Goal: Information Seeking & Learning: Learn about a topic

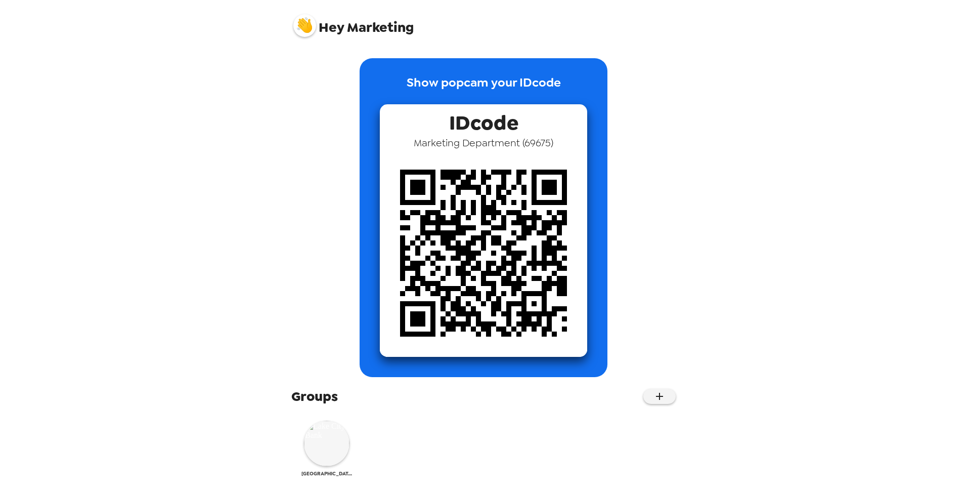
click at [330, 444] on img at bounding box center [327, 443] width 46 height 46
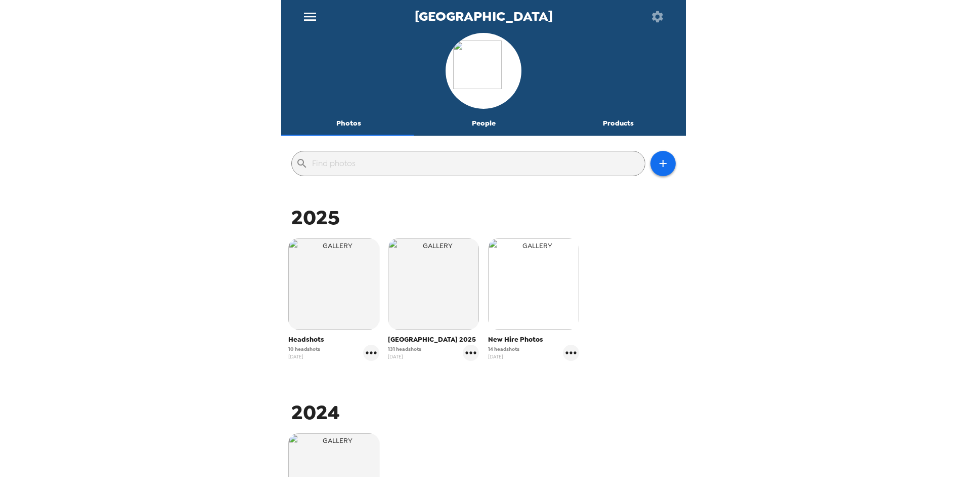
click at [525, 293] on img "button" at bounding box center [533, 283] width 91 height 91
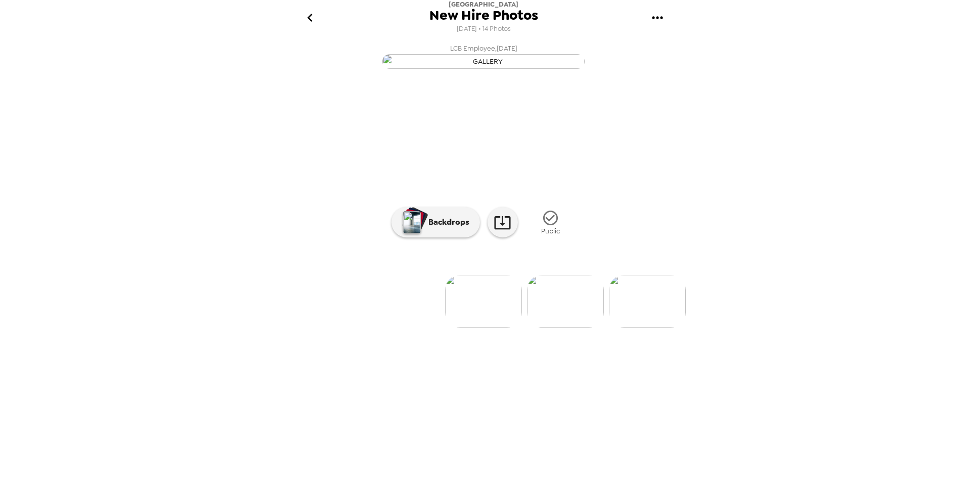
click at [488, 327] on img at bounding box center [483, 301] width 77 height 53
click at [577, 327] on img at bounding box center [565, 301] width 77 height 53
click at [577, 327] on img at bounding box center [566, 301] width 77 height 53
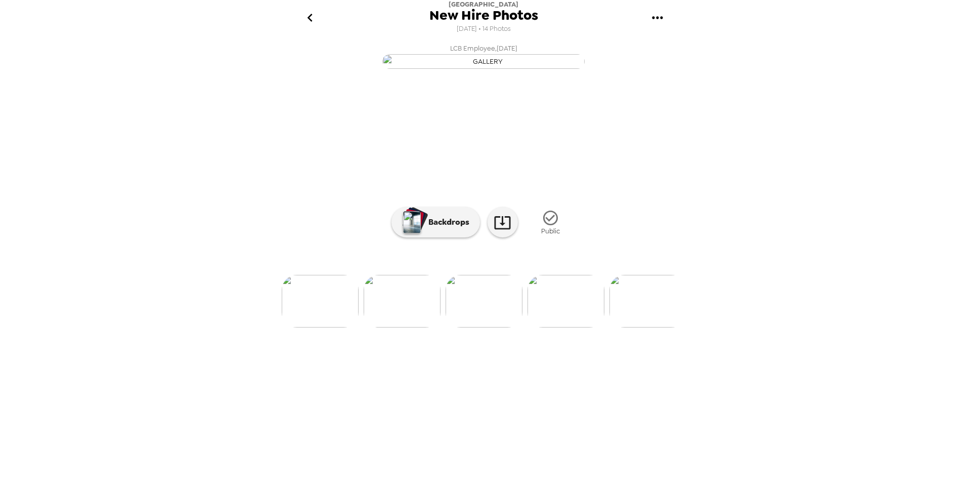
click at [577, 327] on img at bounding box center [566, 301] width 77 height 53
click at [577, 327] on img at bounding box center [567, 301] width 77 height 53
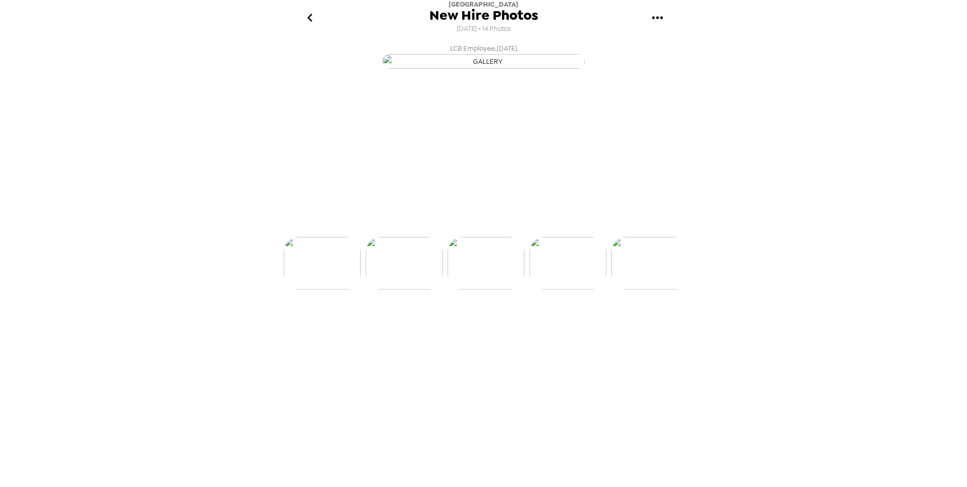
scroll to position [0, 572]
click at [577, 418] on div "LCB Employee , [DATE] LCB Employee , [DATE] LCB Employee , [DATE] LCB Employee …" at bounding box center [483, 261] width 405 height 444
drag, startPoint x: 577, startPoint y: 418, endPoint x: 853, endPoint y: 319, distance: 293.6
click at [853, 319] on div "[GEOGRAPHIC_DATA] New Hire Photos [DATE] • 14 Photos LCB Employee , [DATE] LCB …" at bounding box center [483, 243] width 967 height 487
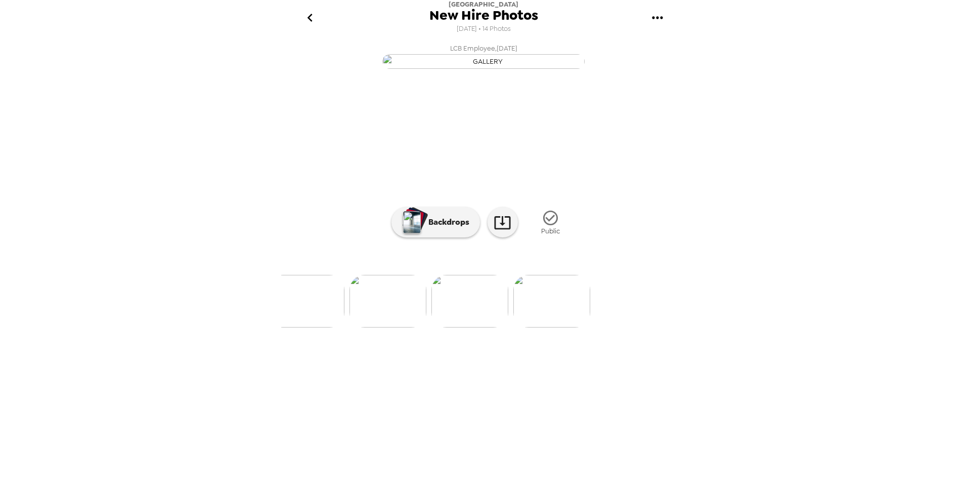
click at [314, 22] on icon "go back" at bounding box center [310, 18] width 16 height 16
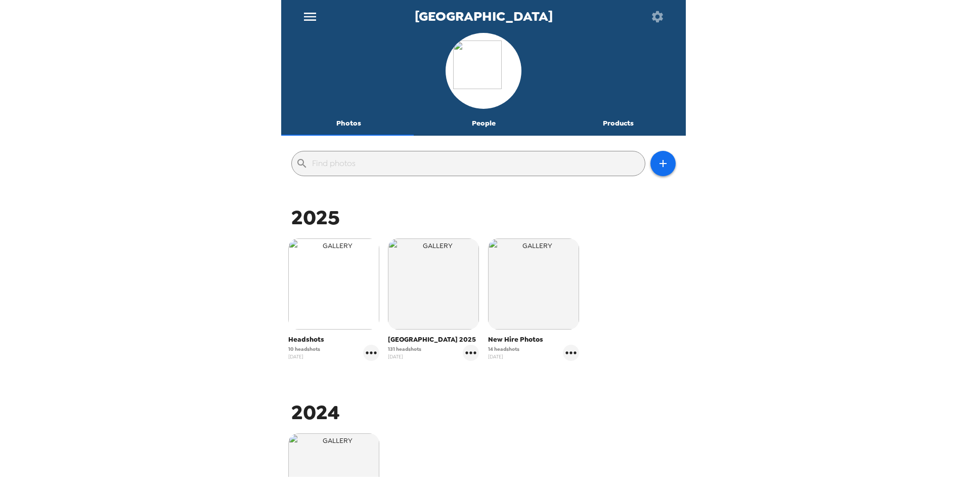
click at [334, 300] on img "button" at bounding box center [333, 283] width 91 height 91
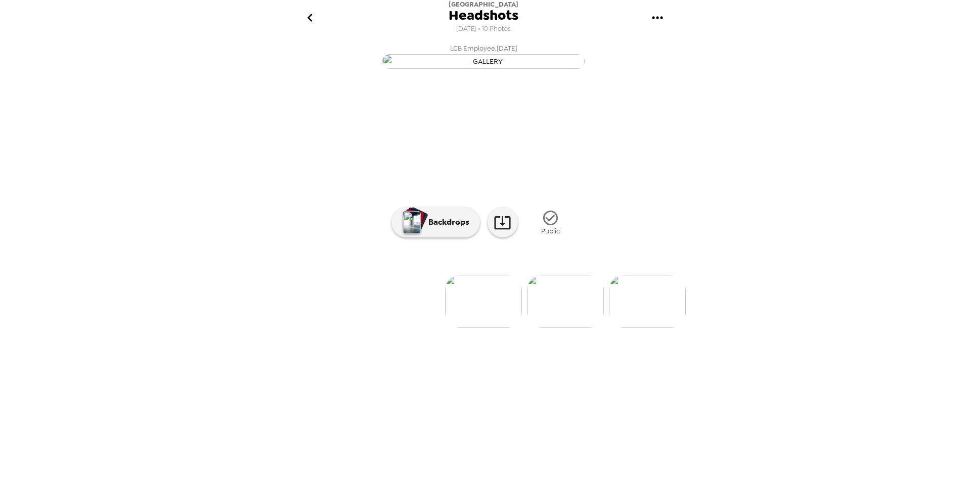
click at [648, 327] on img at bounding box center [647, 301] width 77 height 53
click at [494, 231] on icon at bounding box center [503, 222] width 18 height 18
click at [577, 327] on img at bounding box center [566, 301] width 77 height 53
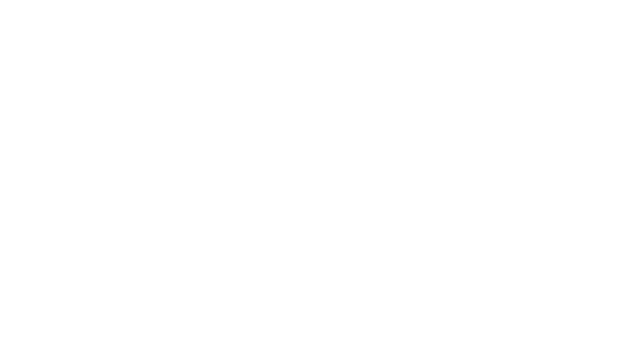
scroll to position [0, 163]
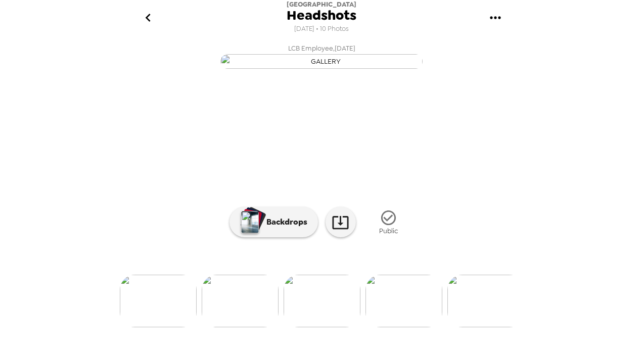
drag, startPoint x: 519, startPoint y: 1, endPoint x: 138, endPoint y: 213, distance: 436.6
click at [138, 72] on button "LCB Employee , [DATE]" at bounding box center [321, 55] width 405 height 32
click at [308, 303] on img at bounding box center [322, 301] width 77 height 53
